Goal: Book appointment/travel/reservation

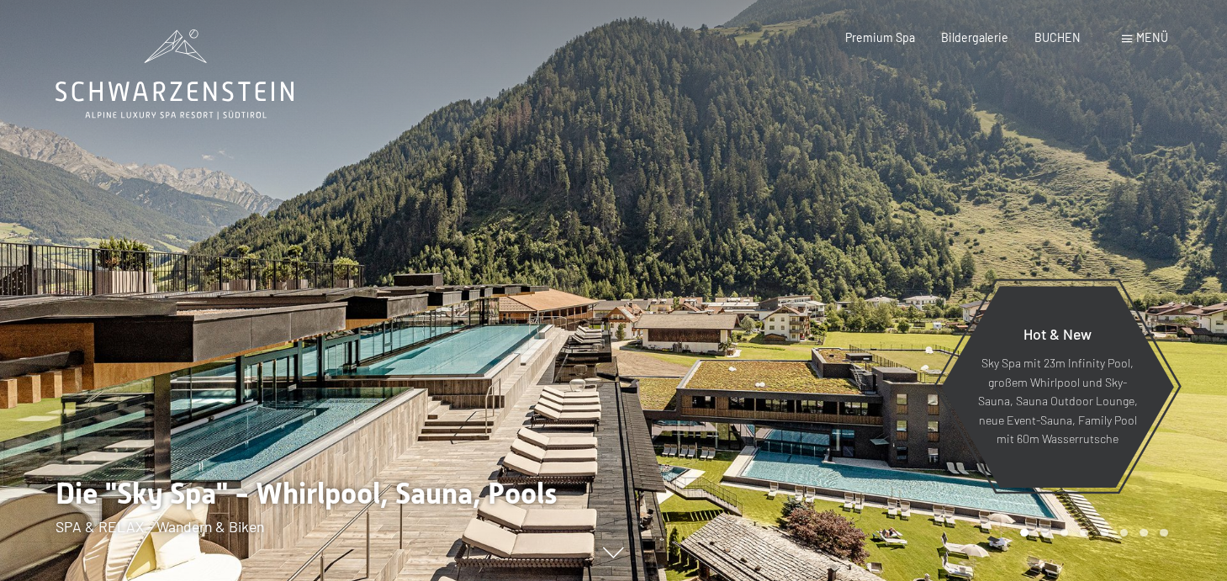
click at [1126, 34] on div "Menü" at bounding box center [1144, 37] width 46 height 17
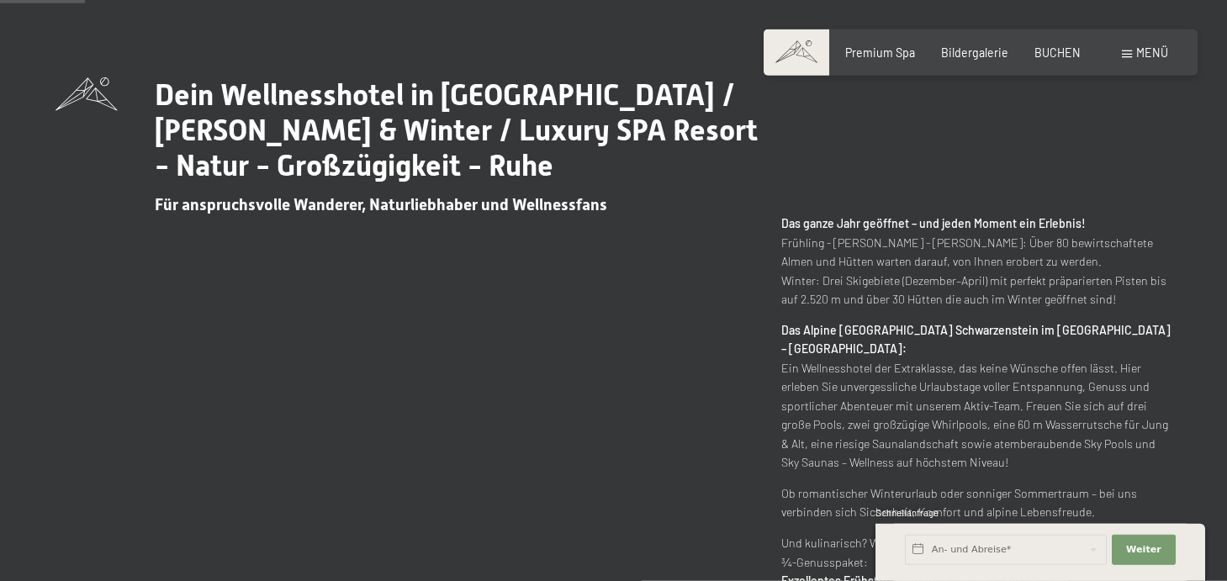
scroll to position [649, 0]
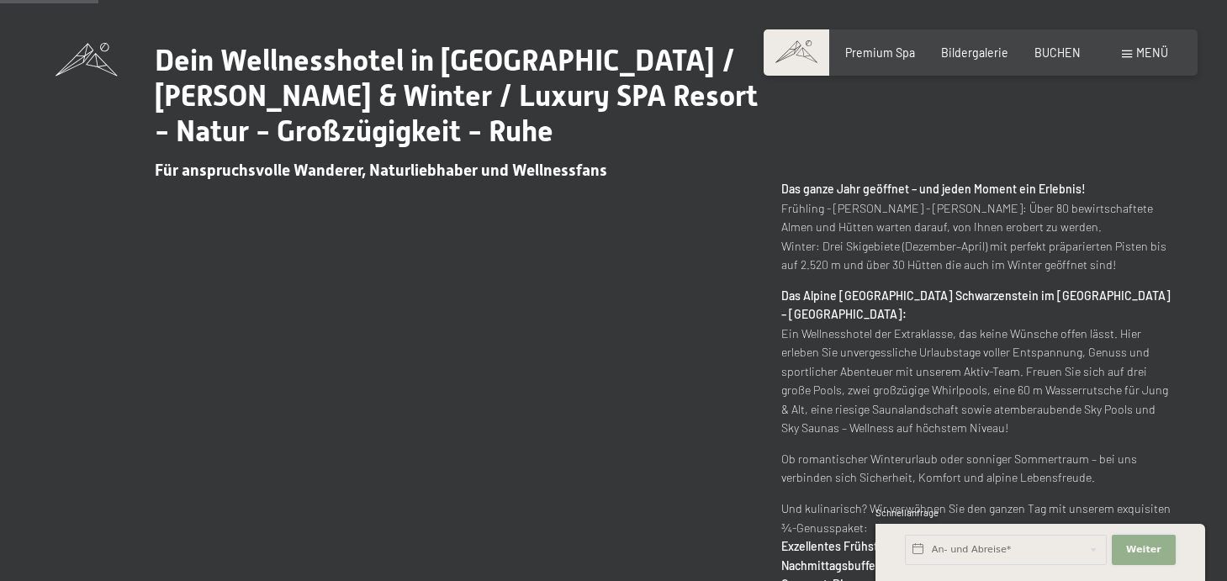
click at [1142, 549] on span "Weiter" at bounding box center [1143, 549] width 35 height 13
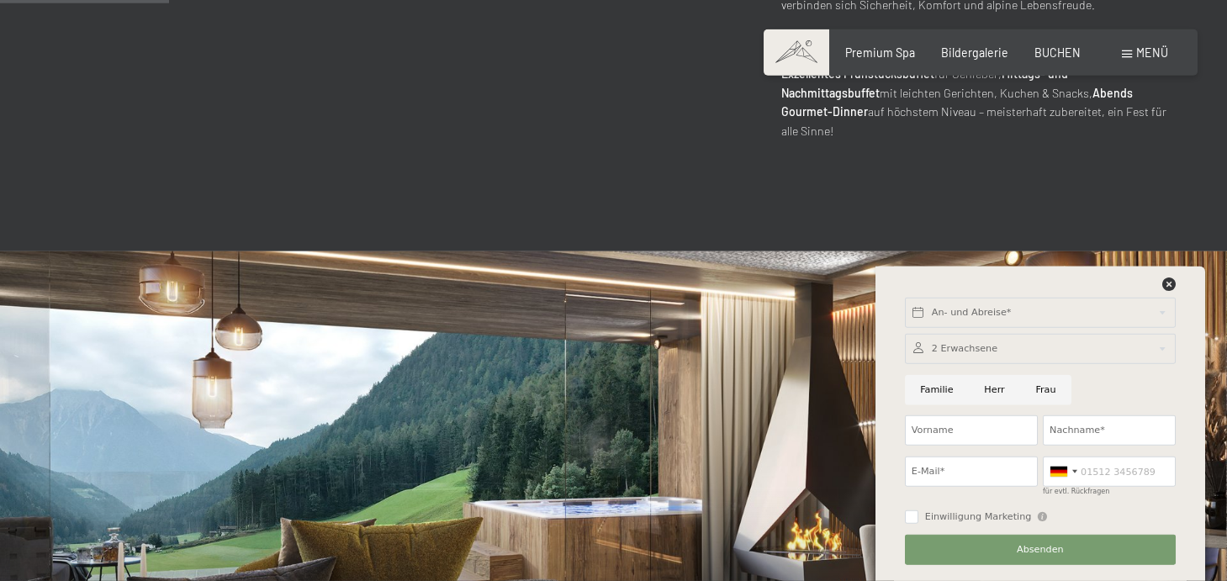
scroll to position [1206, 0]
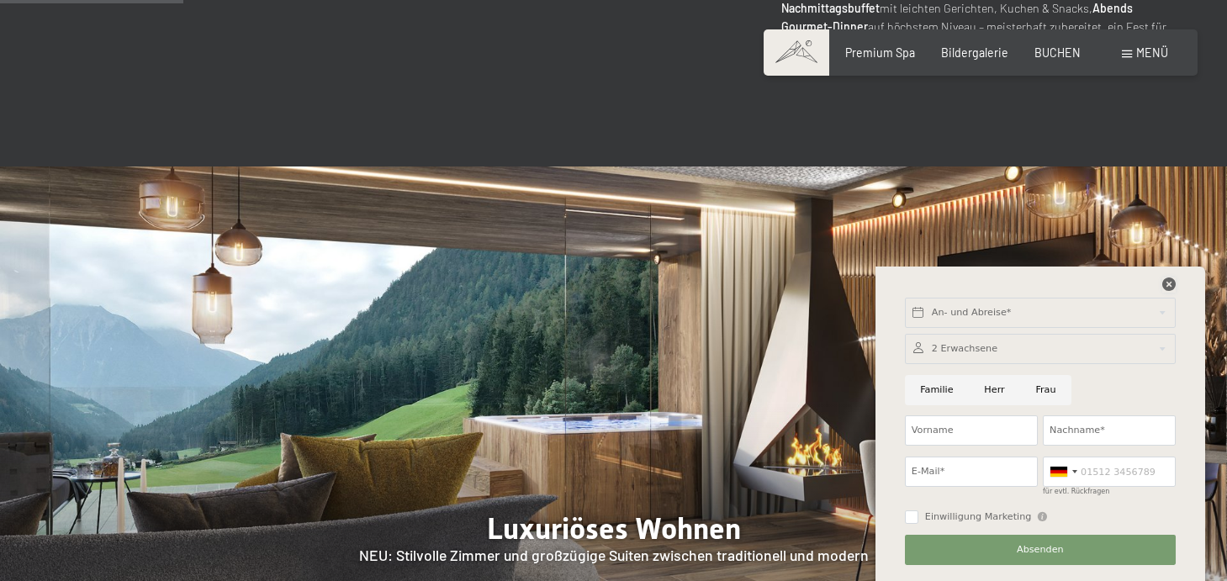
click at [1169, 280] on icon at bounding box center [1168, 283] width 13 height 13
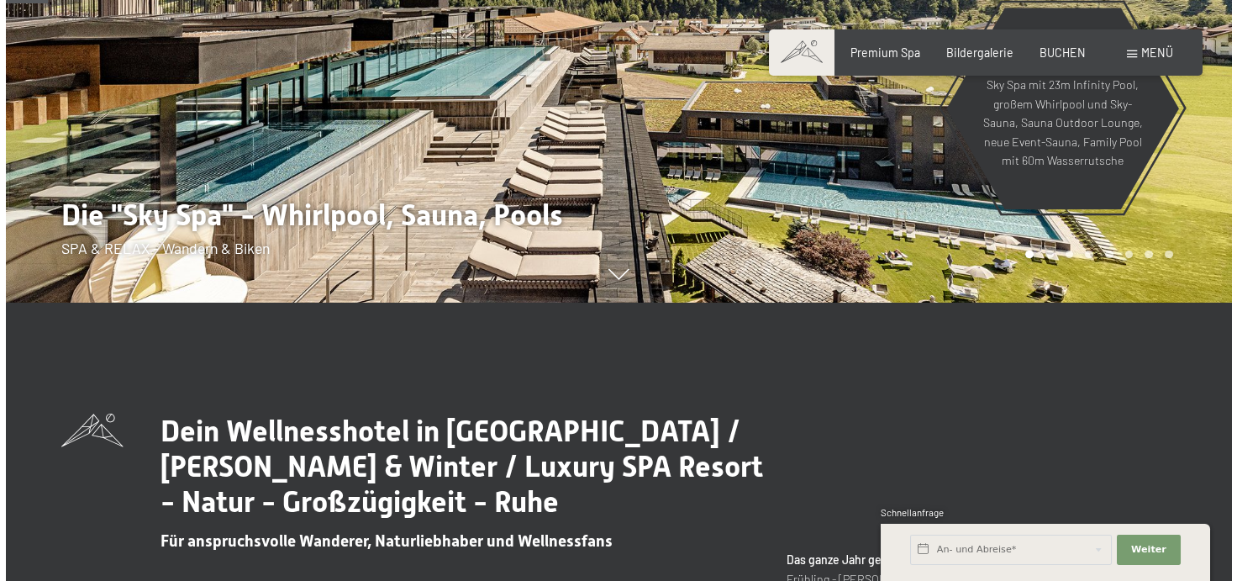
scroll to position [0, 0]
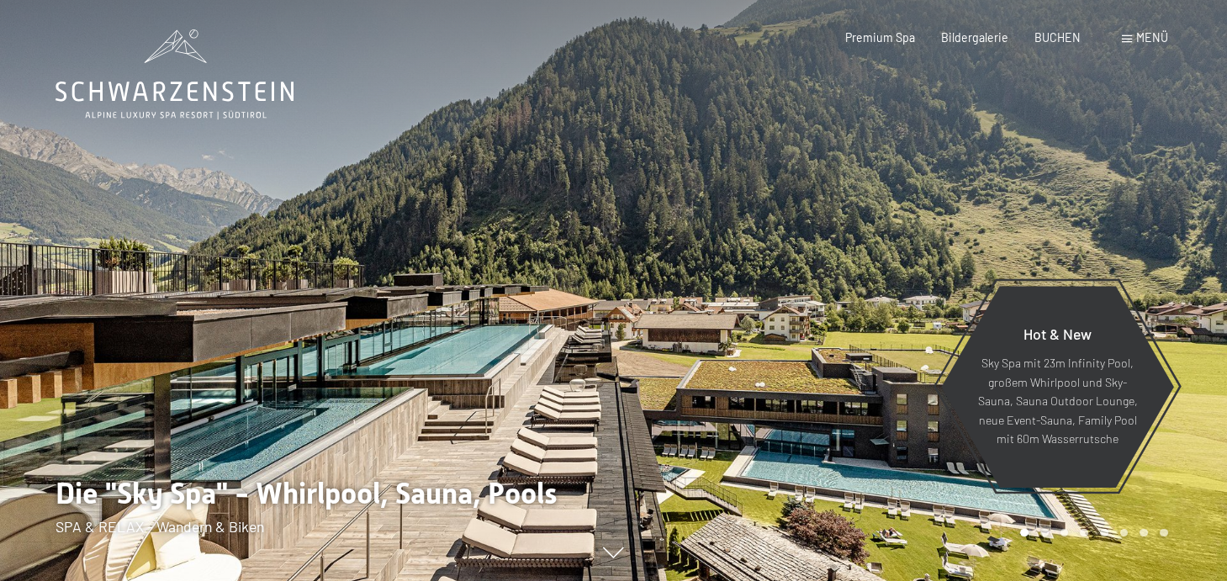
click at [1132, 42] on span at bounding box center [1126, 39] width 10 height 8
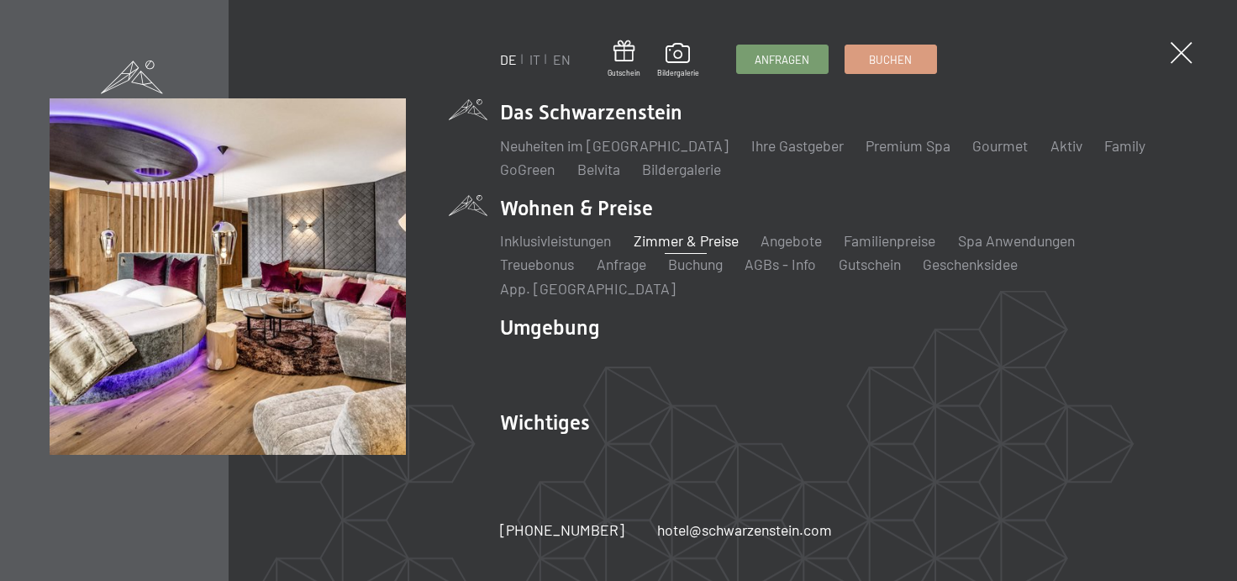
click at [676, 250] on link "Zimmer & Preise" at bounding box center [686, 240] width 105 height 18
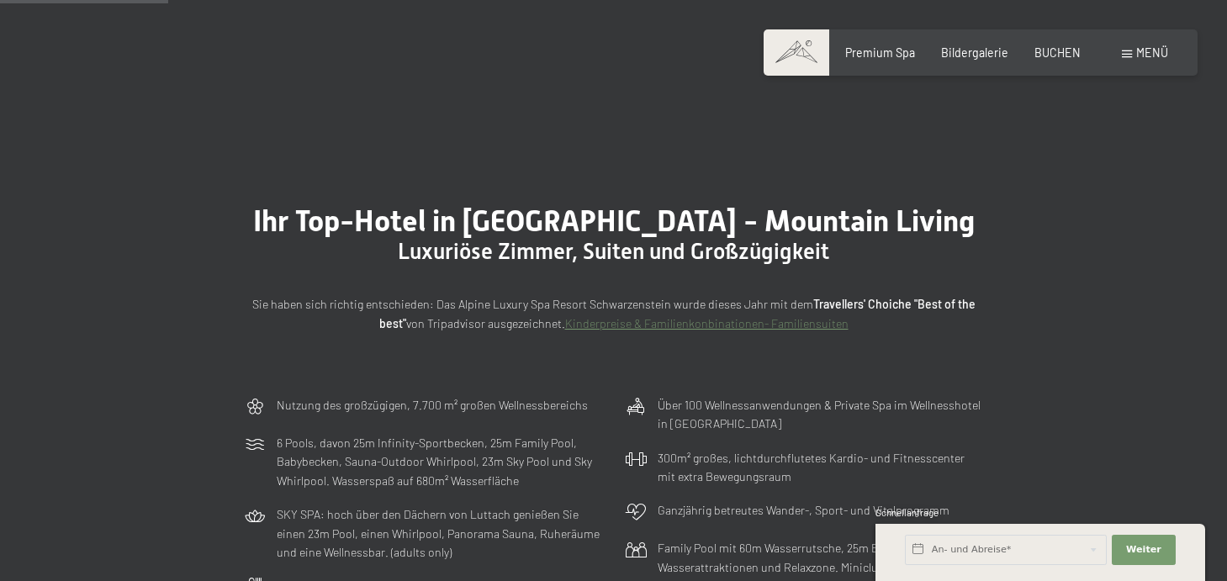
scroll to position [649, 0]
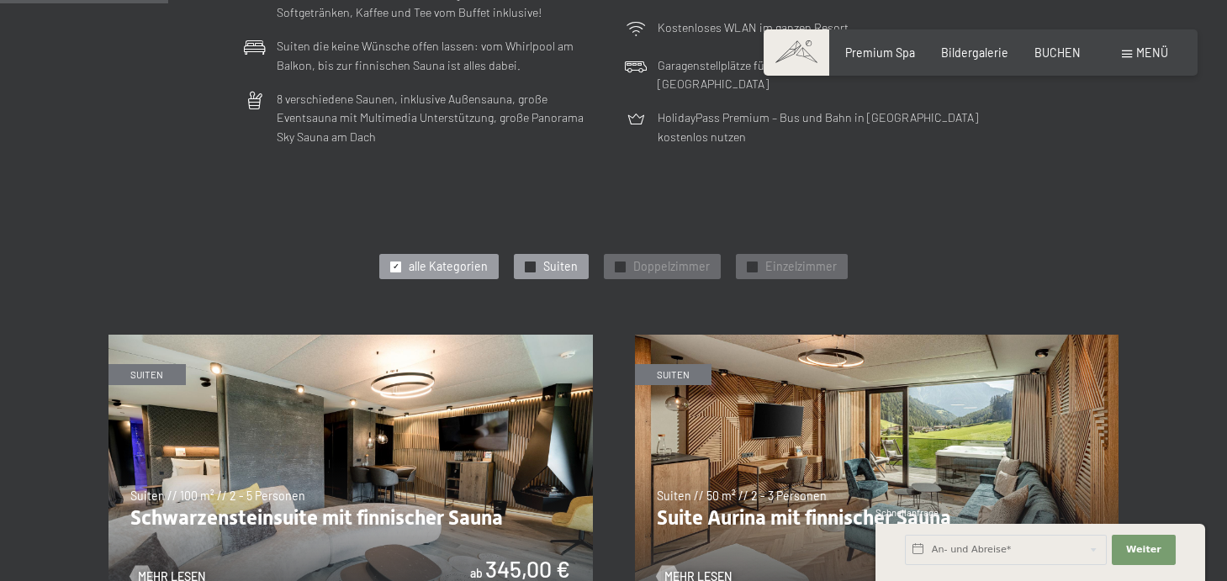
click at [554, 264] on span "Suiten" at bounding box center [560, 266] width 34 height 17
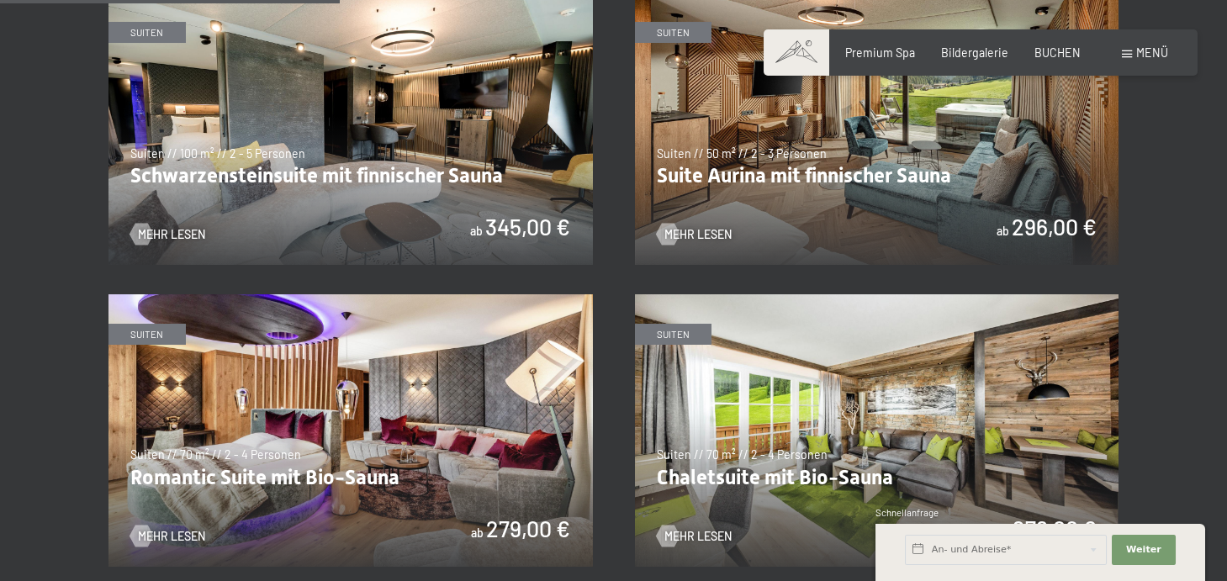
scroll to position [1021, 0]
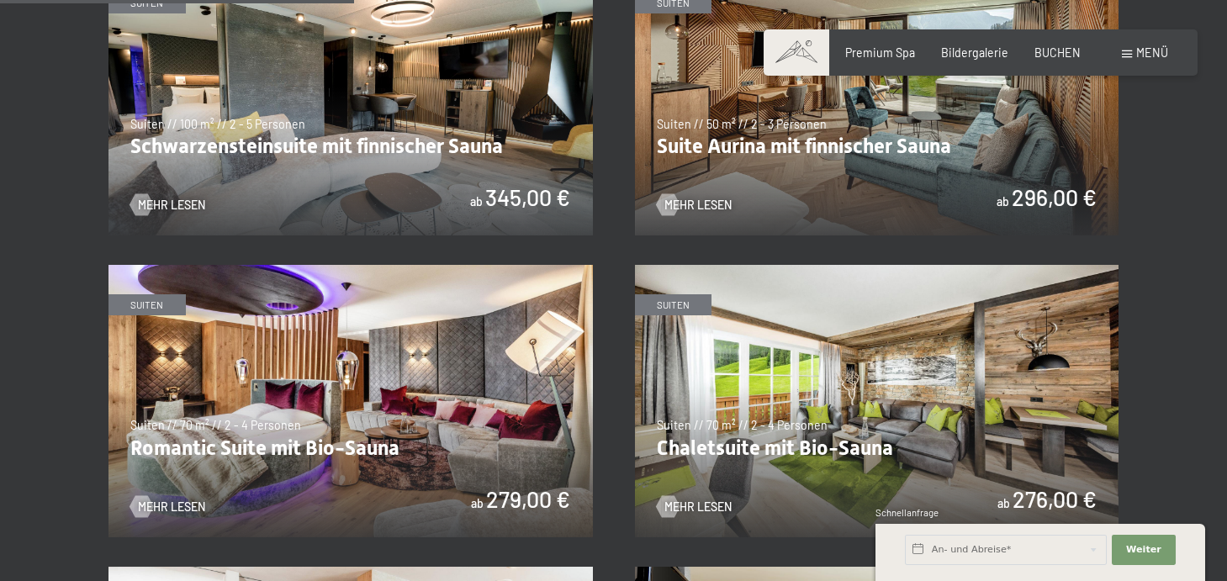
click at [767, 148] on img at bounding box center [877, 99] width 484 height 272
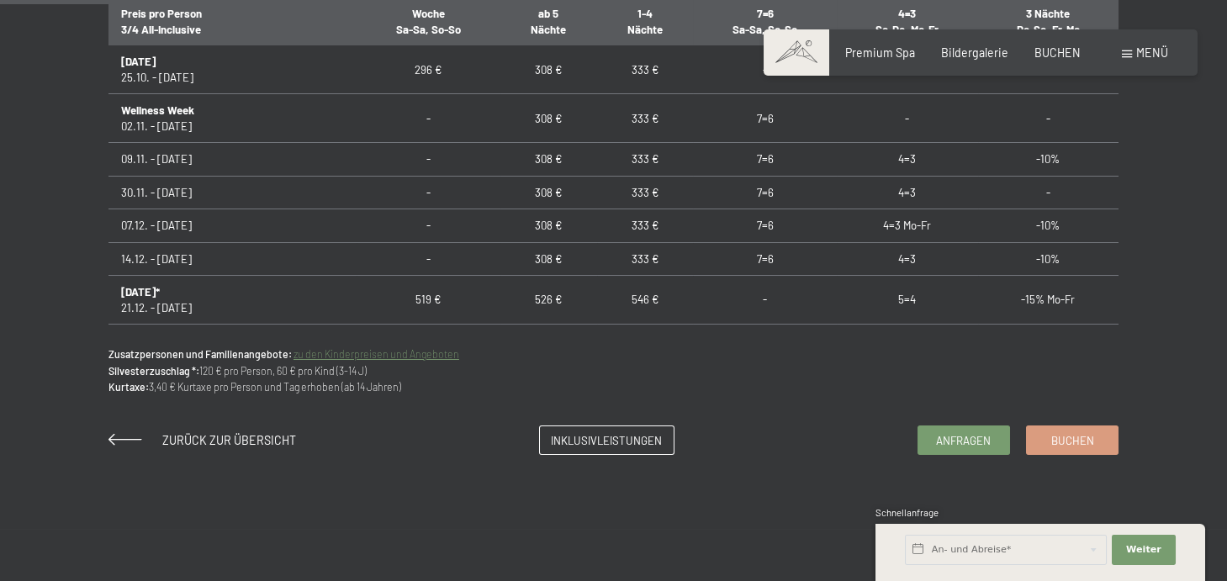
scroll to position [150, 0]
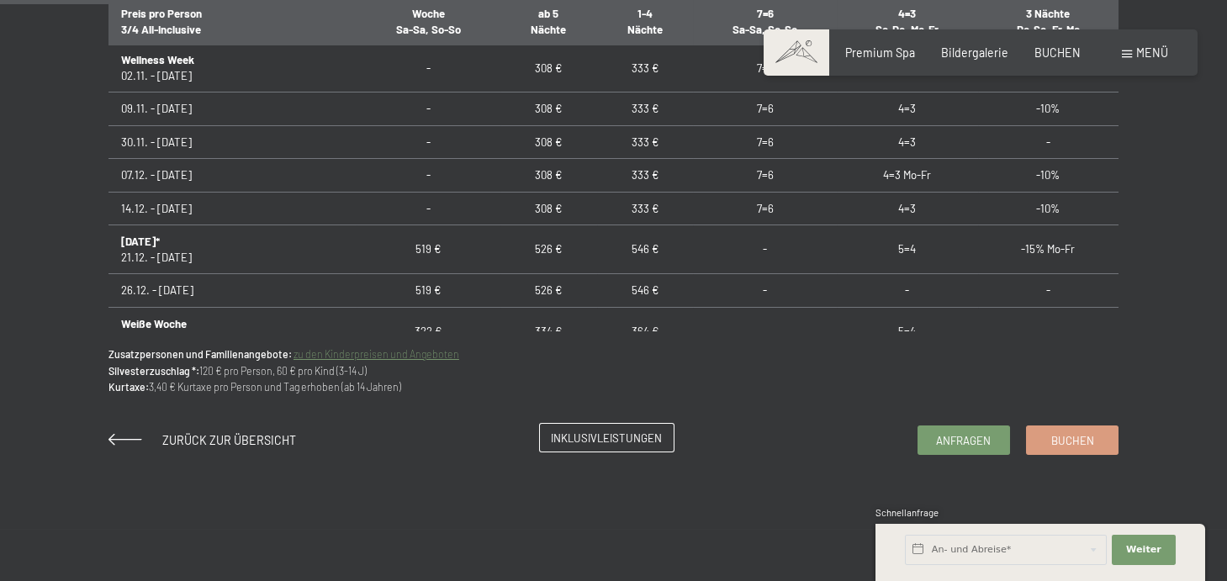
click at [559, 443] on span "Inklusivleistungen" at bounding box center [606, 437] width 111 height 15
click at [947, 438] on span "Anfragen" at bounding box center [963, 437] width 55 height 15
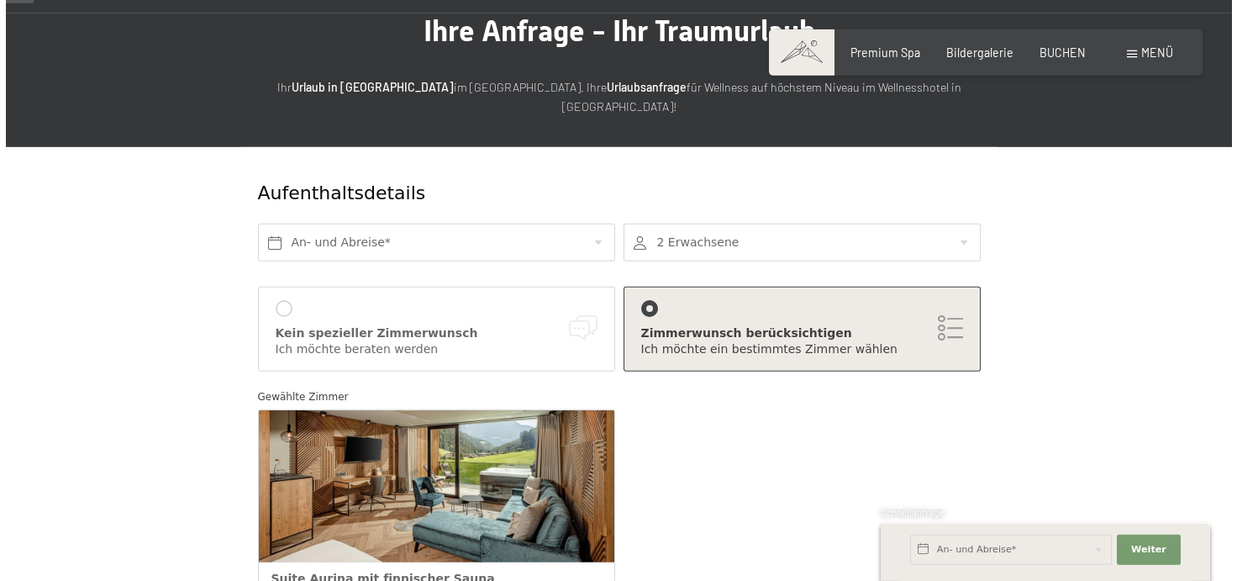
scroll to position [185, 0]
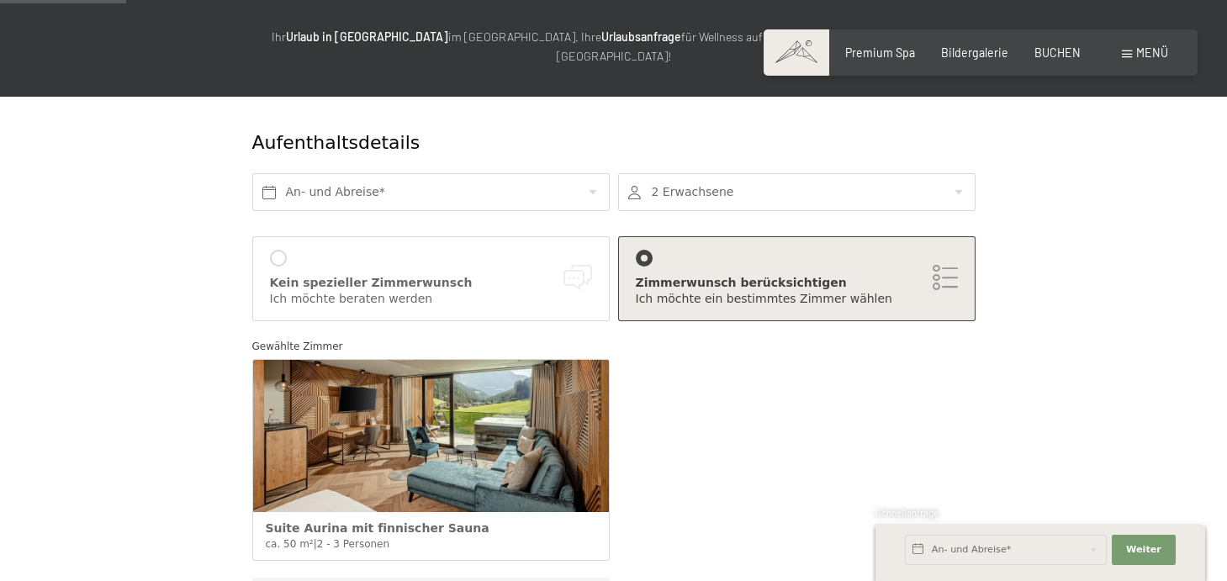
click at [726, 291] on div "Ich möchte ein bestimmtes Zimmer wählen" at bounding box center [797, 299] width 322 height 17
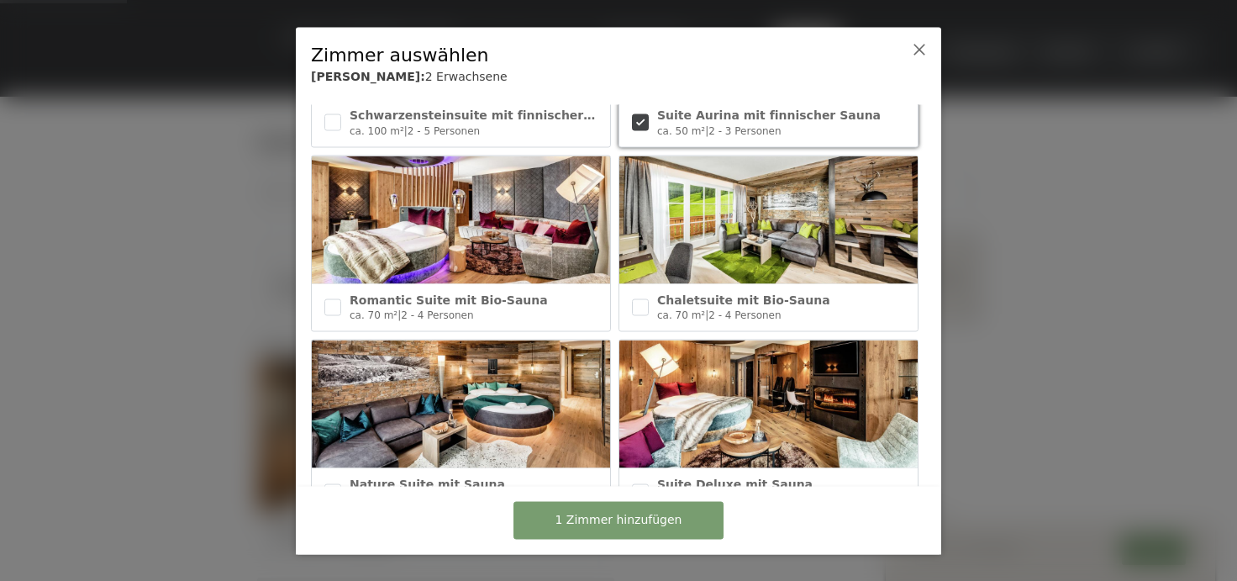
scroll to position [0, 0]
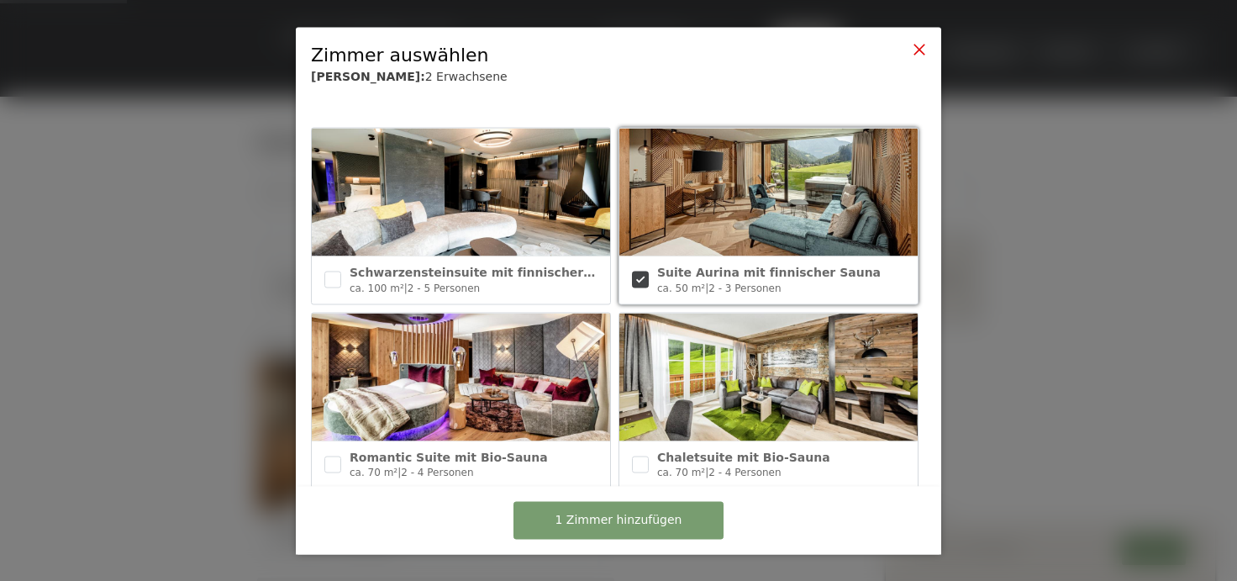
click at [920, 46] on icon at bounding box center [919, 48] width 13 height 13
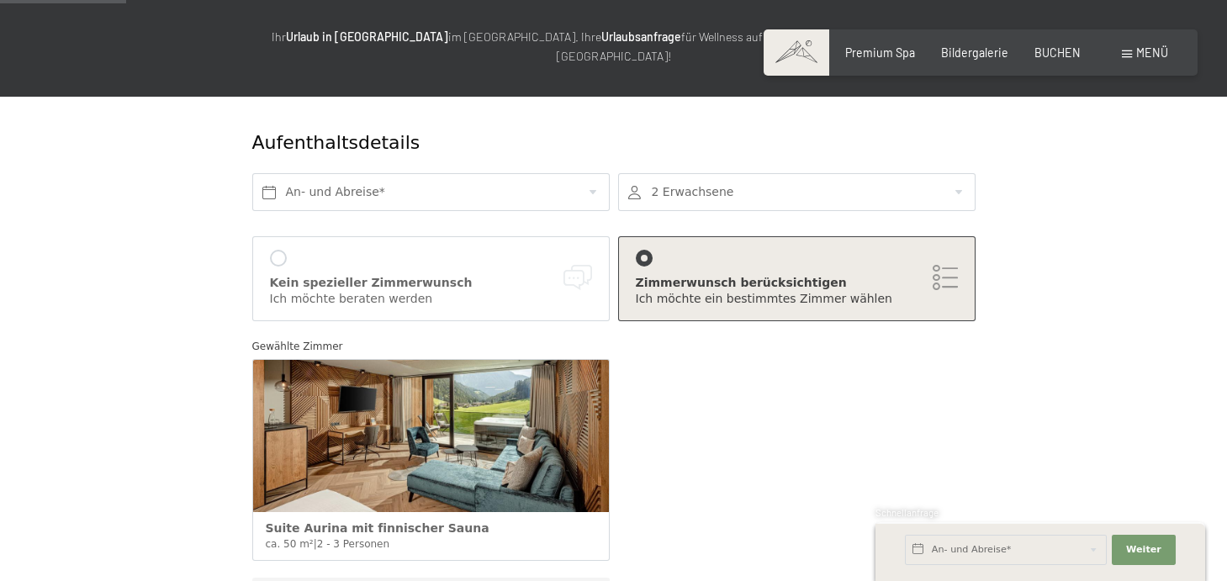
click at [741, 291] on div "Ich möchte ein bestimmtes Zimmer wählen" at bounding box center [797, 299] width 322 height 17
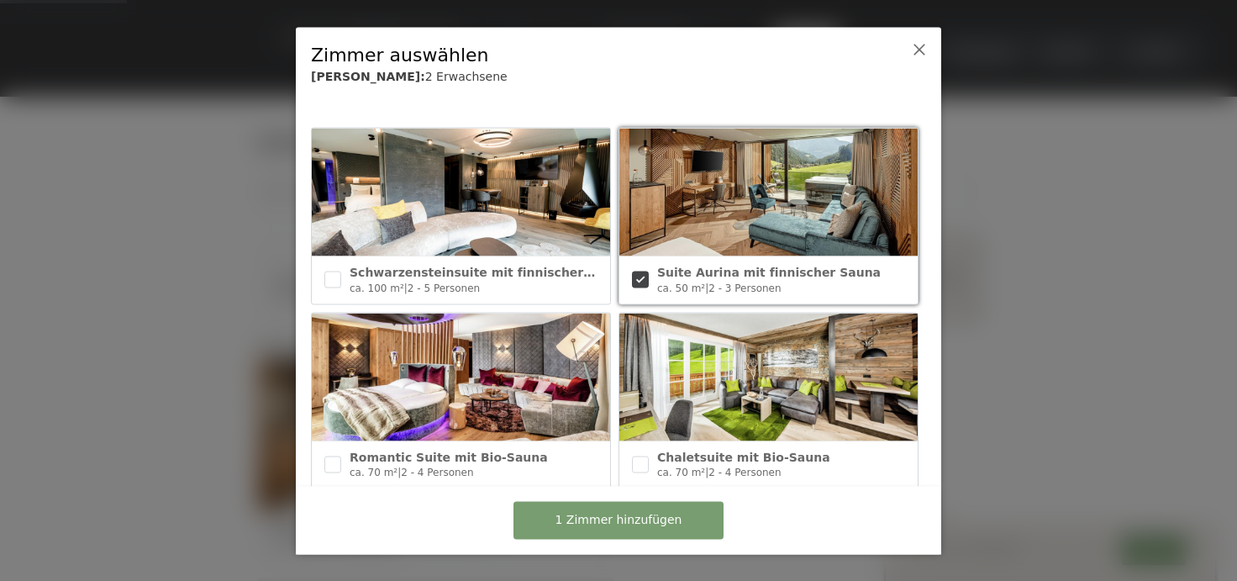
click at [752, 243] on img at bounding box center [769, 193] width 298 height 128
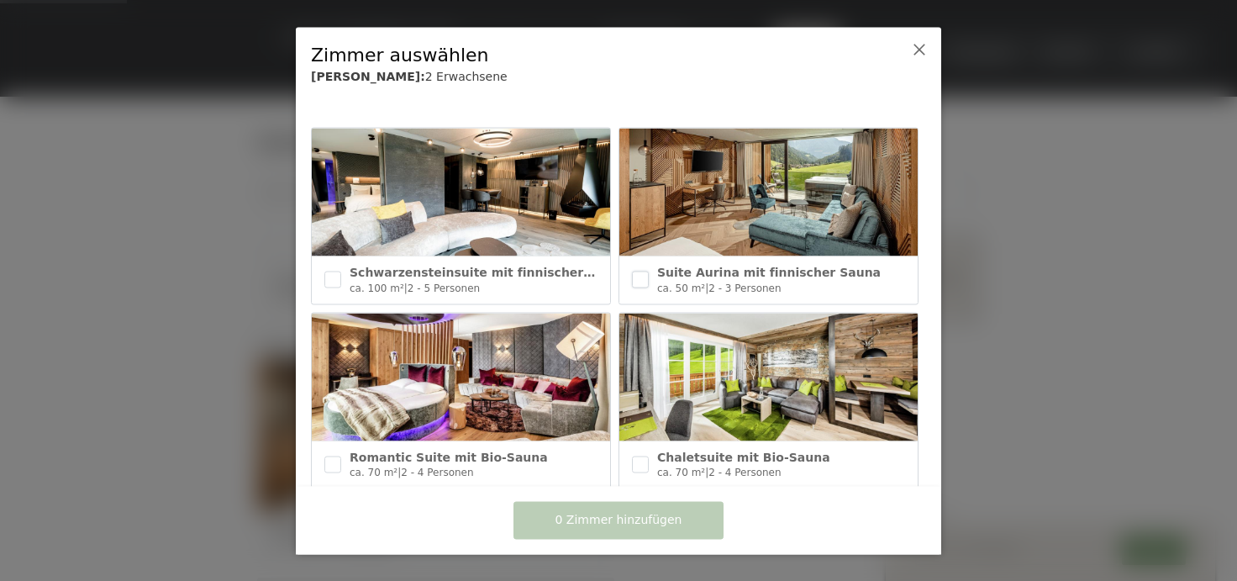
click at [643, 277] on input "checkbox" at bounding box center [640, 280] width 17 height 17
checkbox input "true"
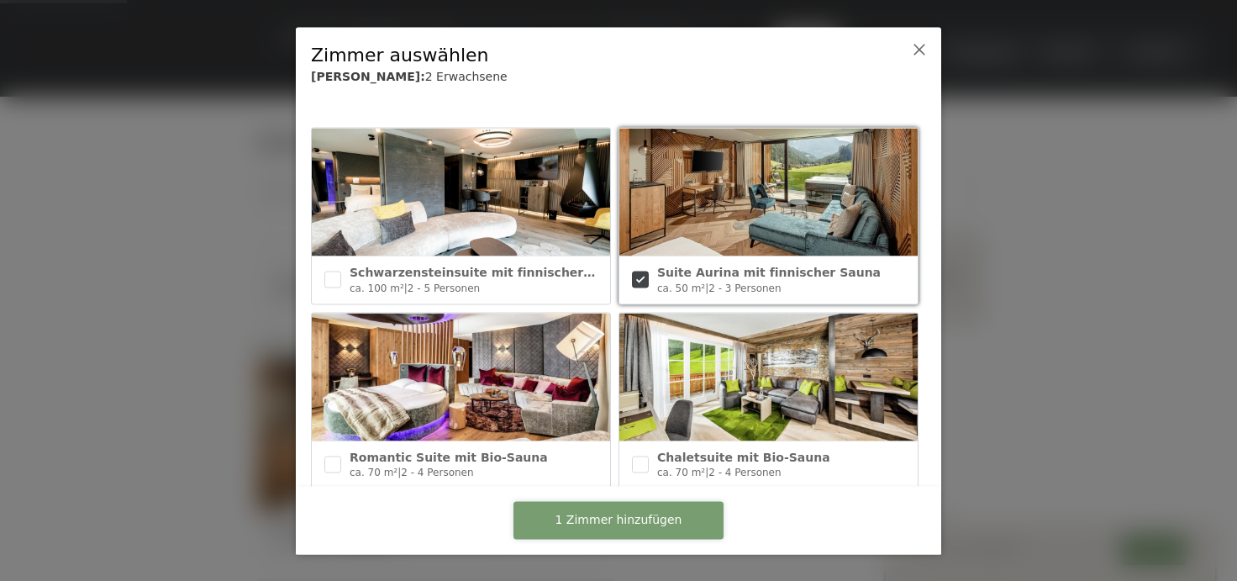
click at [604, 520] on span "1 Zimmer hinzufügen" at bounding box center [619, 520] width 127 height 17
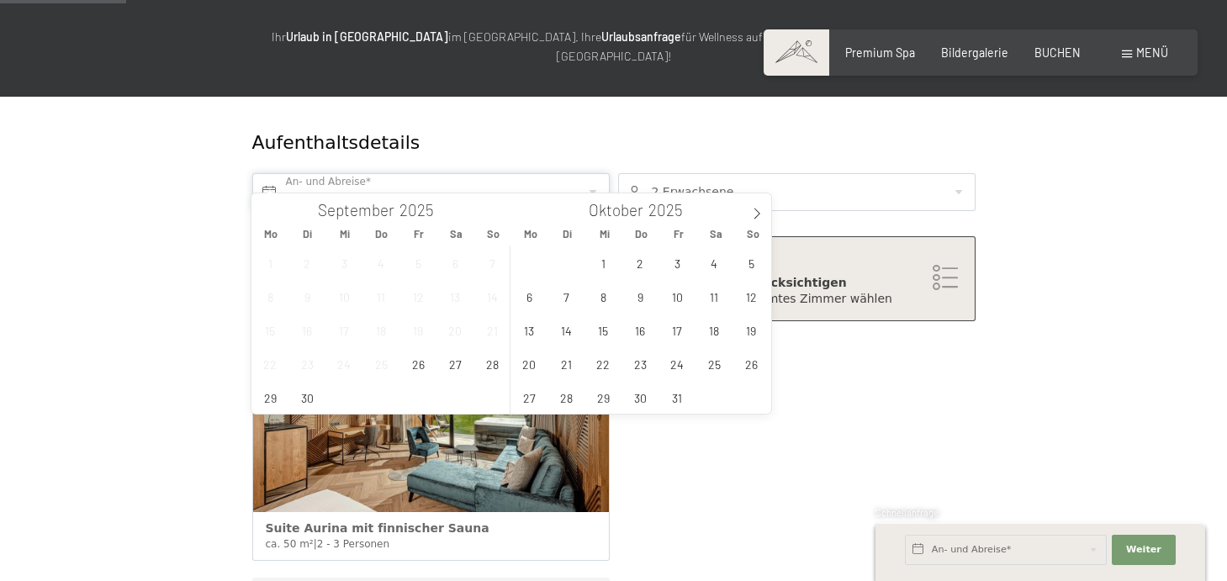
click at [273, 173] on input "text" at bounding box center [430, 192] width 357 height 38
click at [756, 214] on icon at bounding box center [757, 214] width 12 height 12
click at [683, 335] on span "14" at bounding box center [677, 330] width 33 height 33
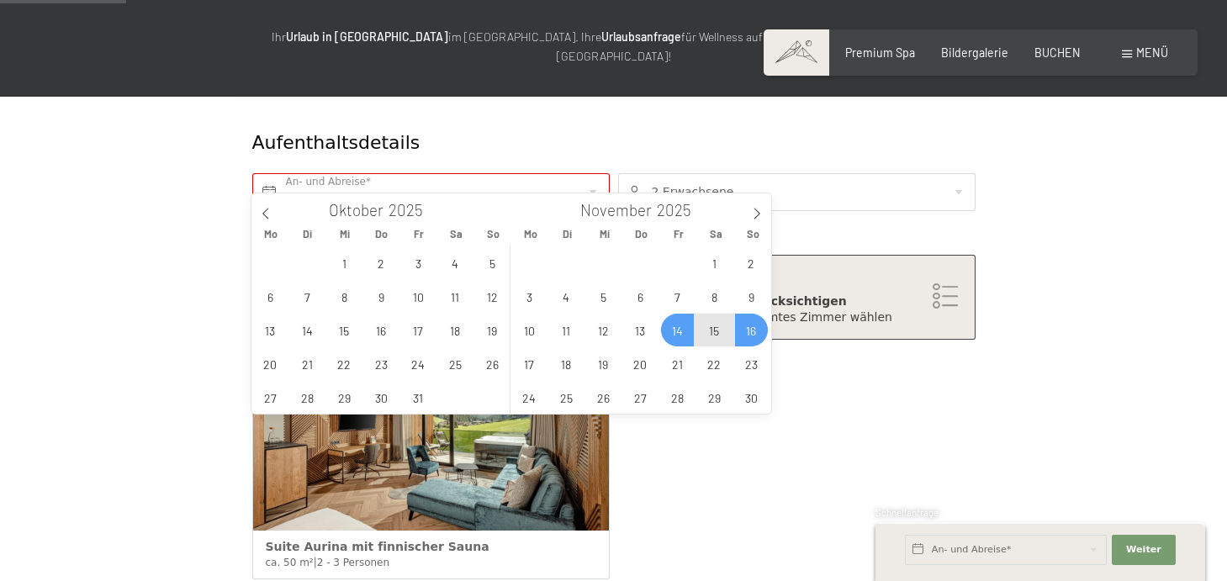
click at [751, 331] on span "16" at bounding box center [751, 330] width 33 height 33
type input "Fr. 14.11.2025 - So. 16.11.2025"
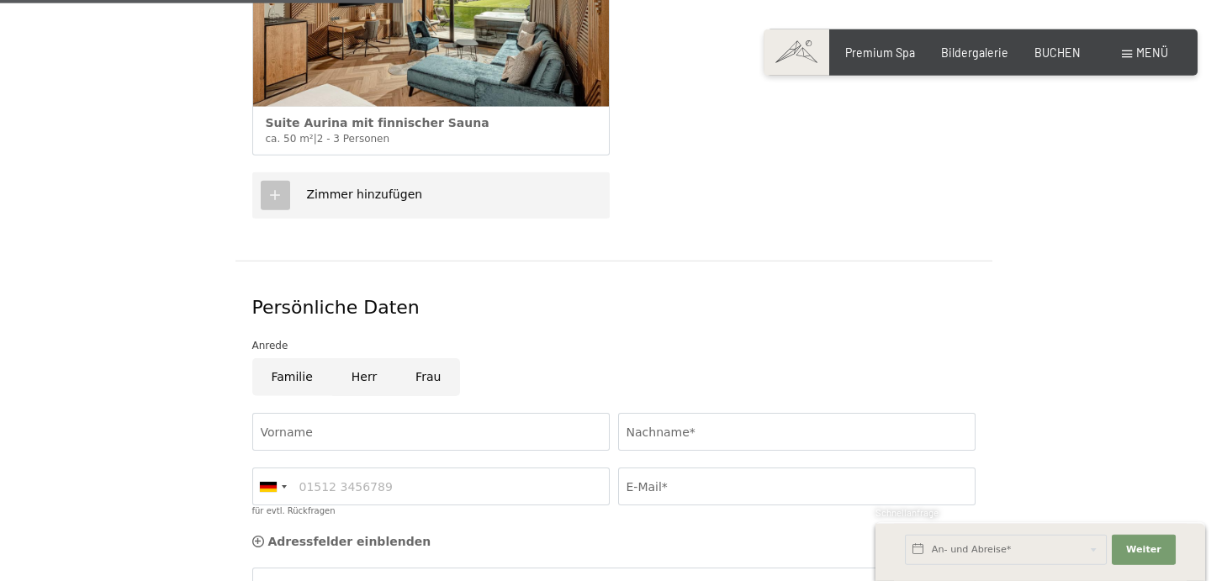
scroll to position [649, 0]
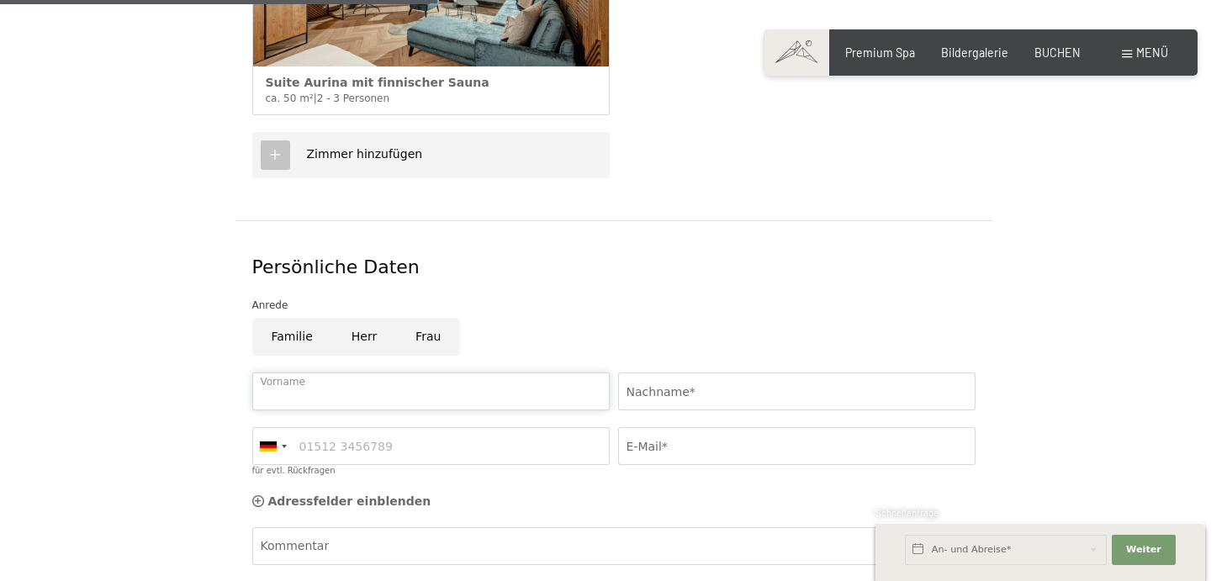
click at [391, 375] on input "Vorname" at bounding box center [430, 391] width 357 height 38
type input "Manfred"
type input "Lanzinger"
type input "06502815746"
type input "mlanzinger@lesachtalonline.at"
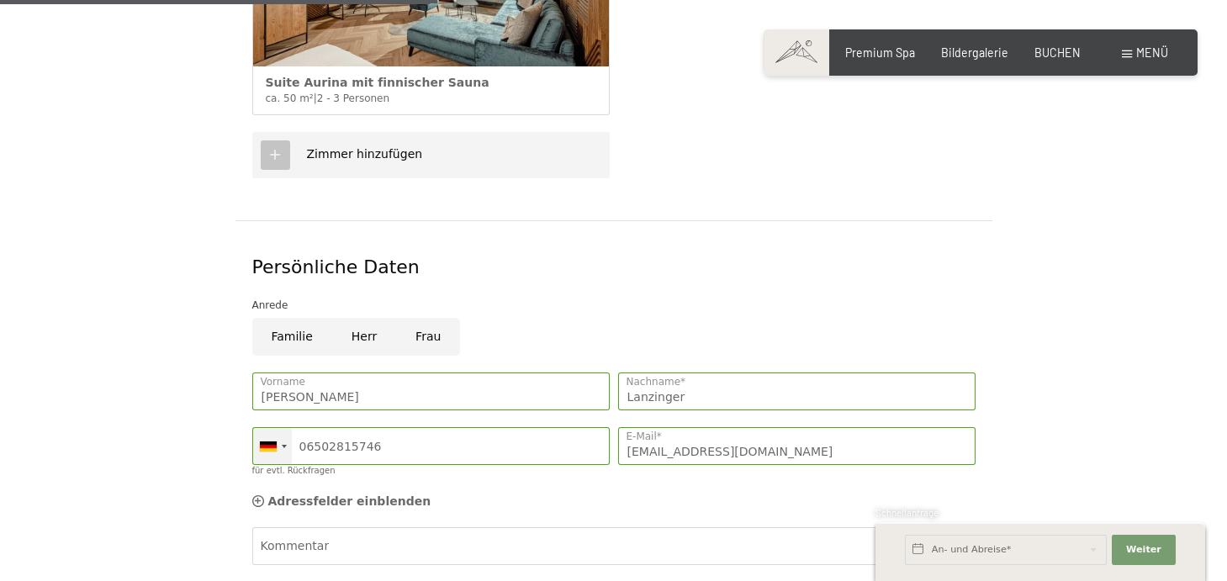
click at [288, 428] on div at bounding box center [272, 446] width 39 height 36
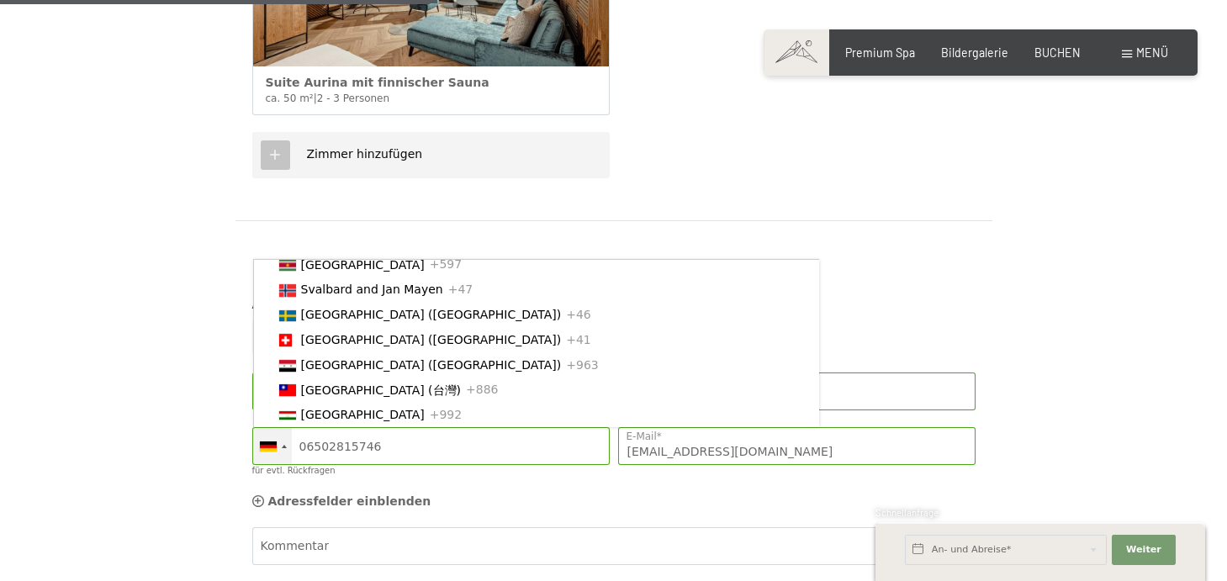
scroll to position [5325, 0]
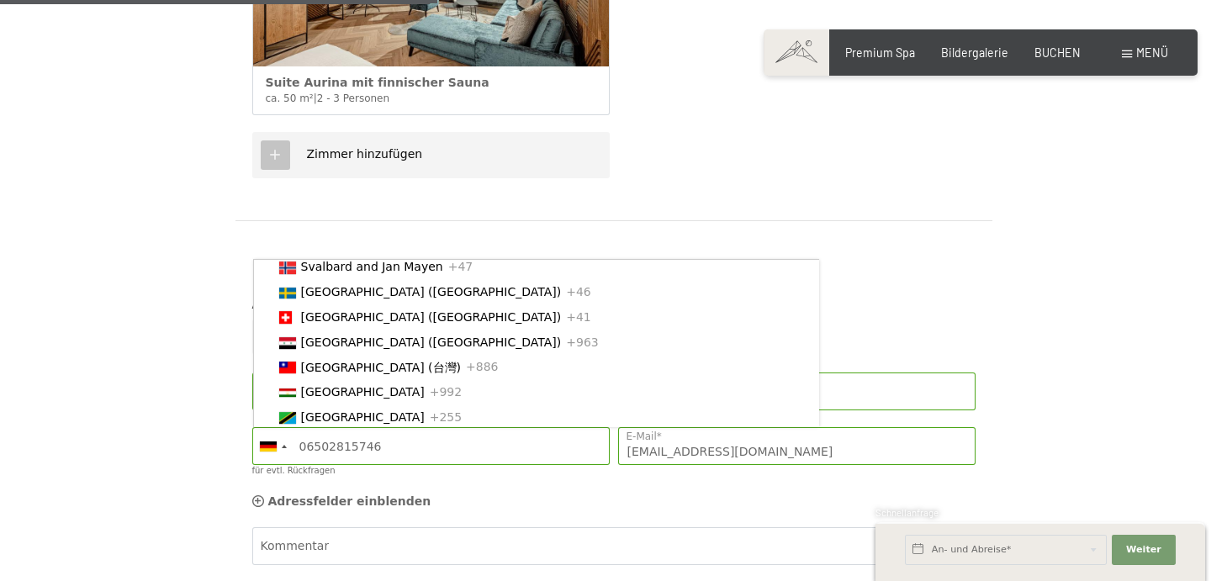
click at [590, 485] on div "Adressfelder einblenden Adressfelder ausblenden" at bounding box center [613, 502] width 731 height 34
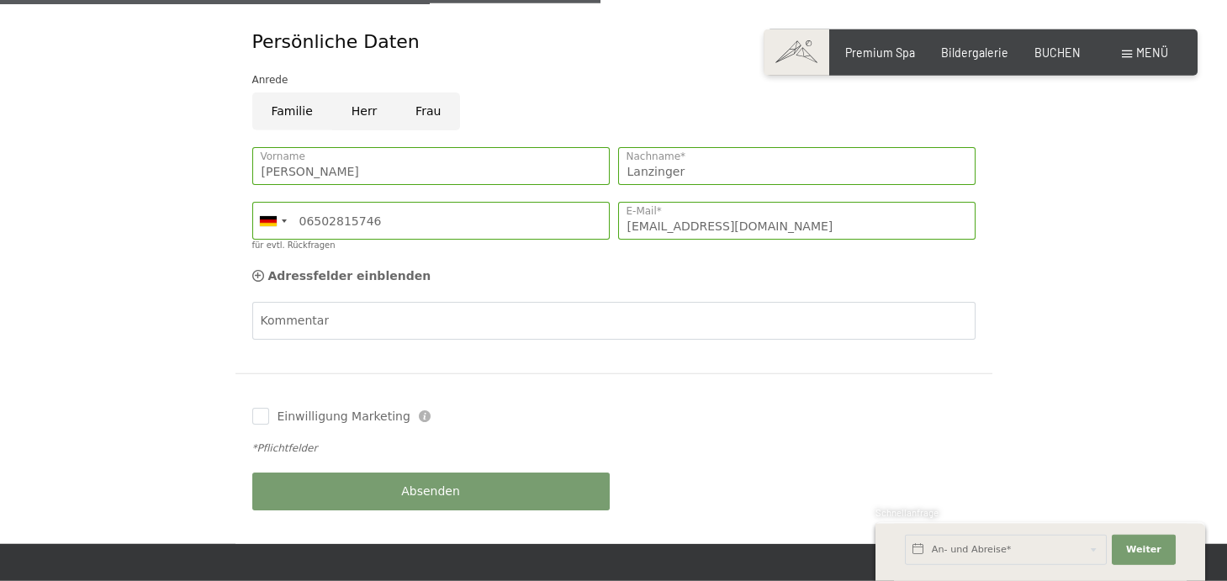
scroll to position [928, 0]
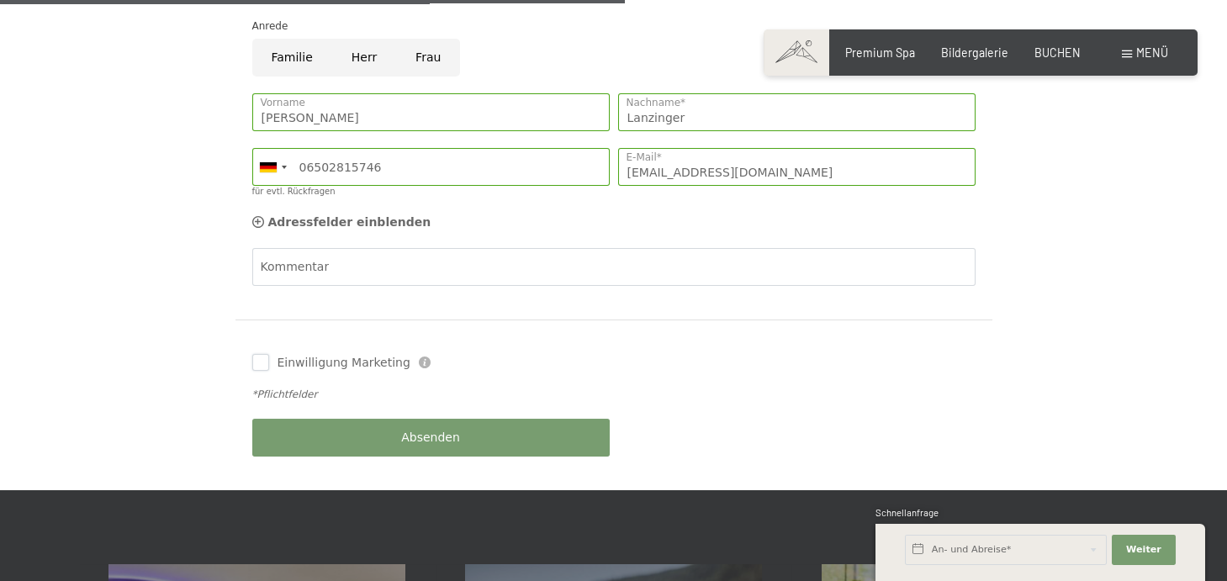
click at [259, 354] on input "Einwilligung Marketing" at bounding box center [260, 362] width 17 height 17
checkbox input "true"
click at [447, 430] on span "Absenden" at bounding box center [430, 438] width 59 height 17
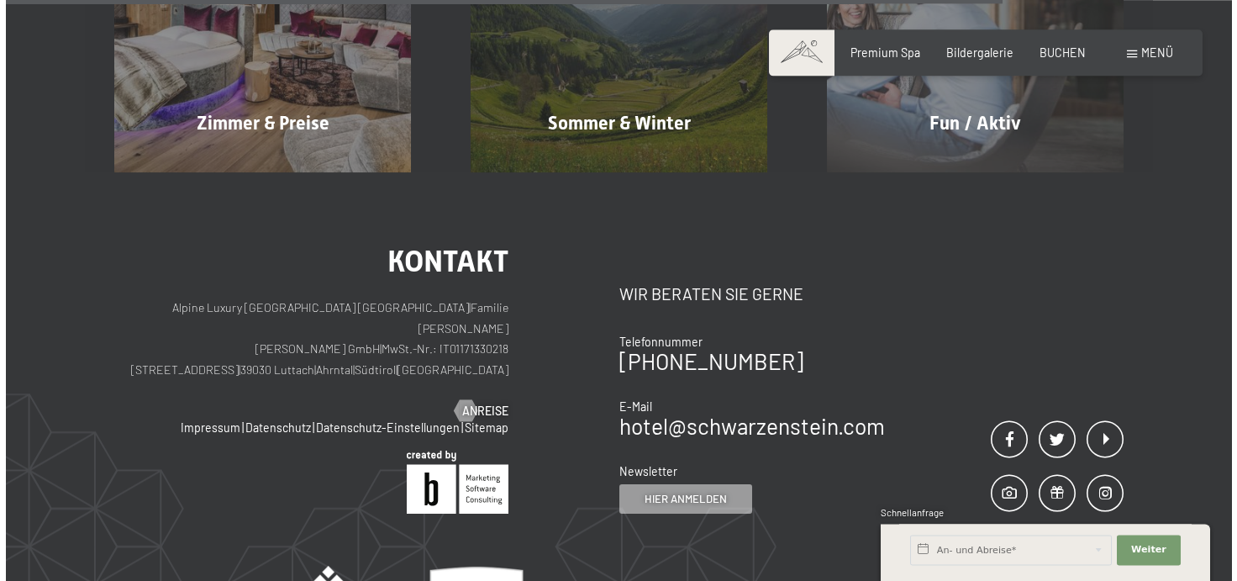
scroll to position [1206, 0]
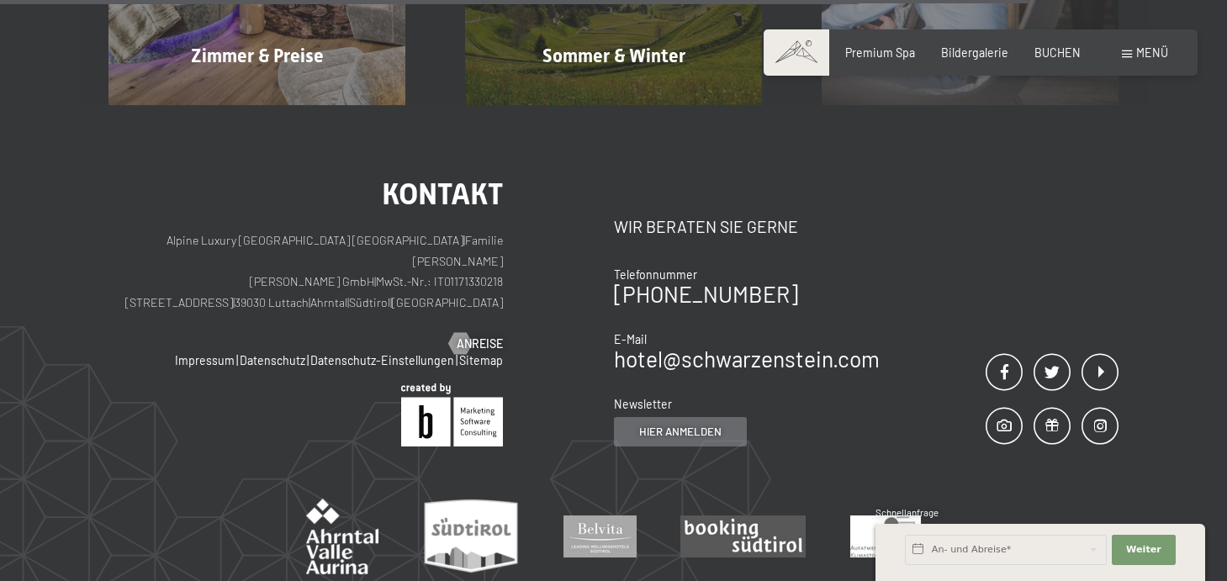
click at [695, 424] on span "Hier anmelden" at bounding box center [680, 431] width 82 height 15
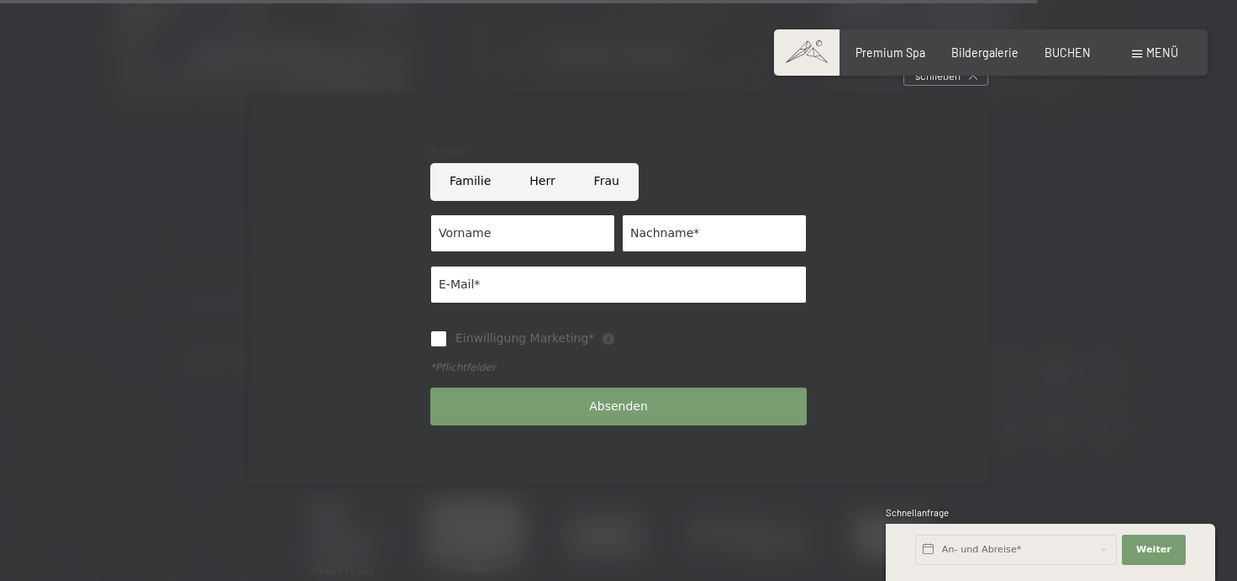
click at [877, 382] on form "Anrede Familie [PERSON_NAME] Frau Vorname Nachname* E-Mail* Einwilligung Market…" at bounding box center [619, 291] width 592 height 324
